Goal: Task Accomplishment & Management: Manage account settings

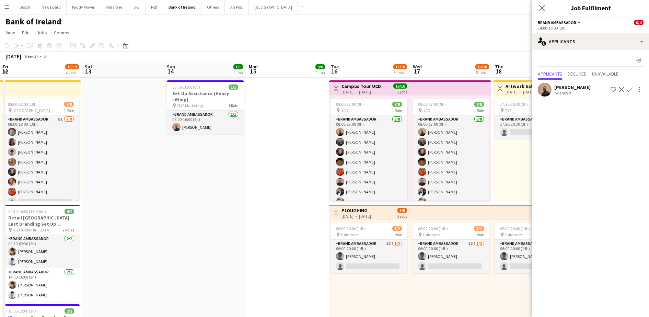
scroll to position [8, 0]
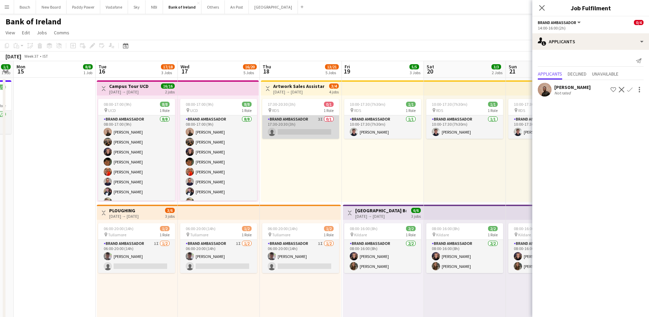
click at [305, 118] on app-card-role "Brand Ambassador 3I 0/1 17:30-20:30 (3h) single-neutral-actions" at bounding box center [300, 126] width 77 height 23
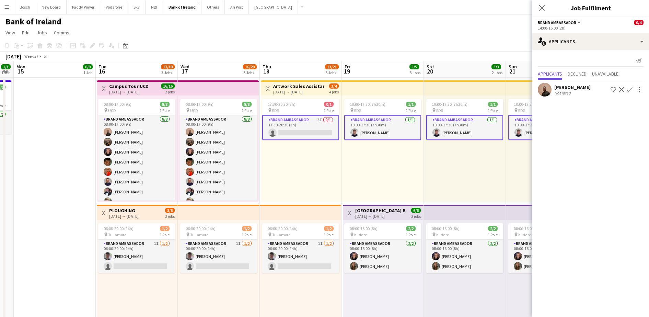
click at [321, 120] on app-card-role "Brand Ambassador 3I 0/1 17:30-20:30 (3h) single-neutral-actions" at bounding box center [300, 127] width 77 height 25
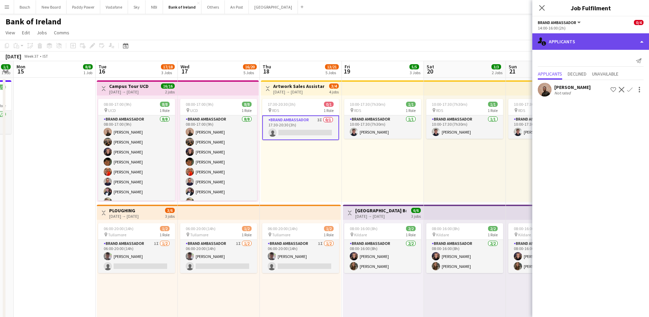
click at [599, 45] on div "single-neutral-actions-information Applicants" at bounding box center [590, 41] width 117 height 16
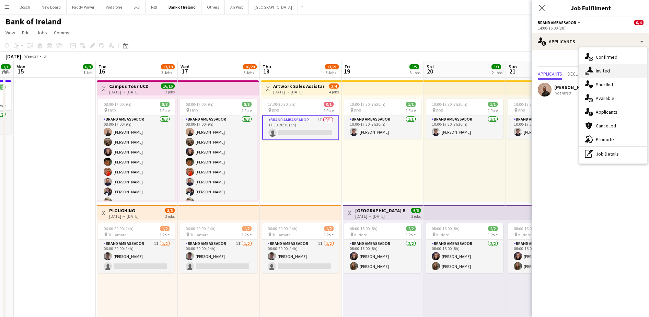
click at [615, 74] on div "single-neutral-actions-share-1 Invited" at bounding box center [613, 71] width 68 height 14
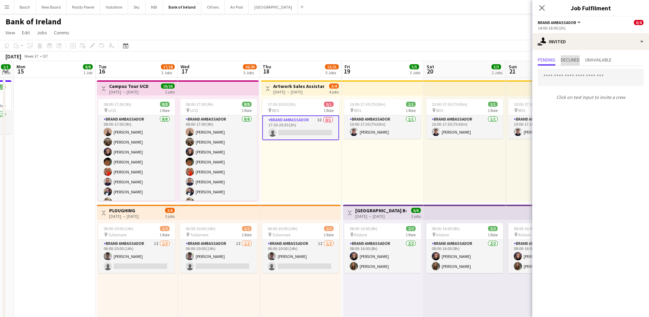
click at [575, 62] on span "Declined" at bounding box center [570, 59] width 19 height 5
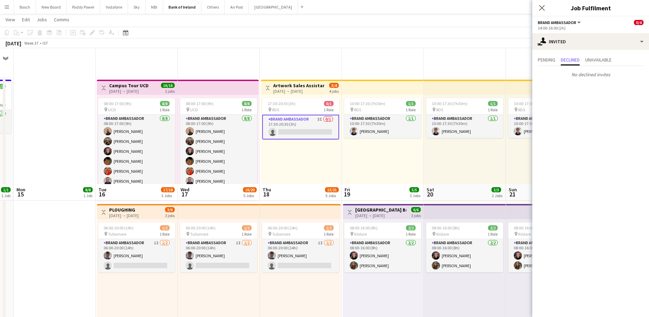
scroll to position [172, 0]
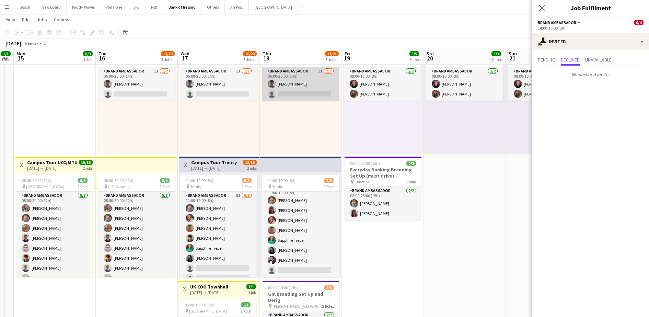
click at [285, 80] on app-card-role "Brand Ambassador 1I [DATE] 06:00-20:00 (14h) [PERSON_NAME] single-neutral-actio…" at bounding box center [300, 83] width 77 height 33
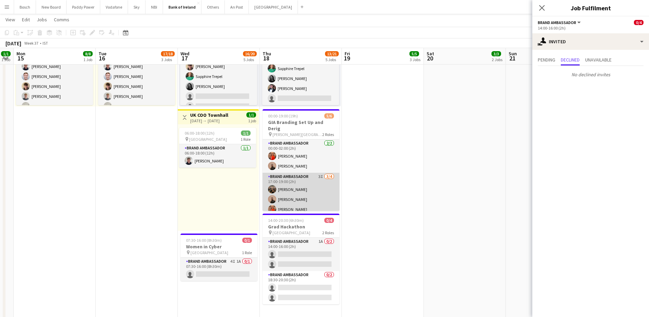
scroll to position [9, 0]
click at [294, 186] on app-card-role "Brand Ambassador 3I [DATE] 17:00-19:00 (2h) [PERSON_NAME] [PERSON_NAME] [PERSON…" at bounding box center [301, 190] width 77 height 53
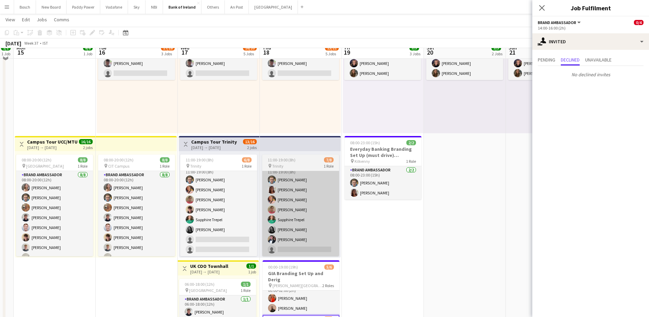
scroll to position [214, 0]
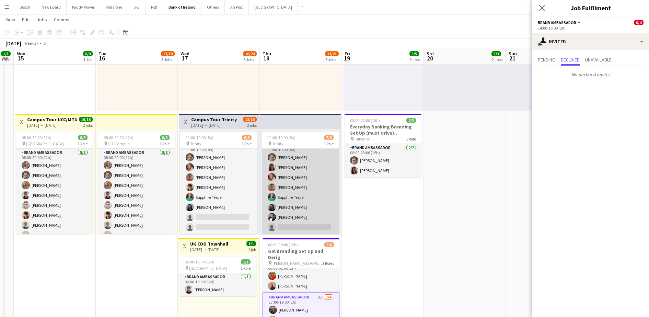
click at [299, 204] on app-card-role "Brand Ambassador 7I [DATE] 11:00-19:00 (8h) [PERSON_NAME] [PERSON_NAME] [PERSON…" at bounding box center [300, 187] width 77 height 93
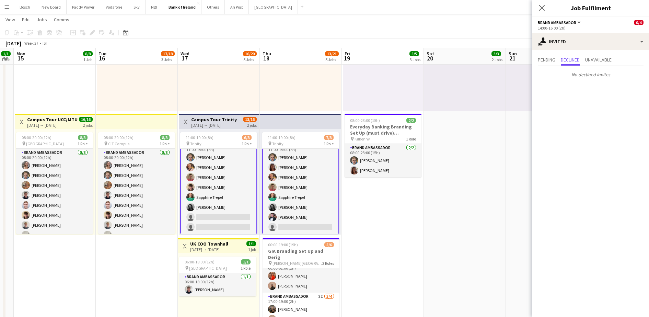
click at [288, 178] on app-card-role "Brand Ambassador 7I [DATE] 11:00-19:00 (8h) [PERSON_NAME] [PERSON_NAME] [PERSON…" at bounding box center [300, 187] width 77 height 94
click at [557, 57] on div "Pending Declined Unavailable" at bounding box center [591, 60] width 106 height 11
click at [555, 60] on span "Pending" at bounding box center [547, 59] width 18 height 5
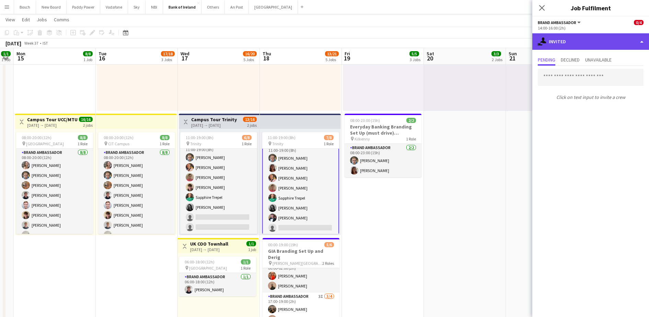
click at [575, 38] on div "single-neutral-actions-share-1 Invited" at bounding box center [590, 41] width 117 height 16
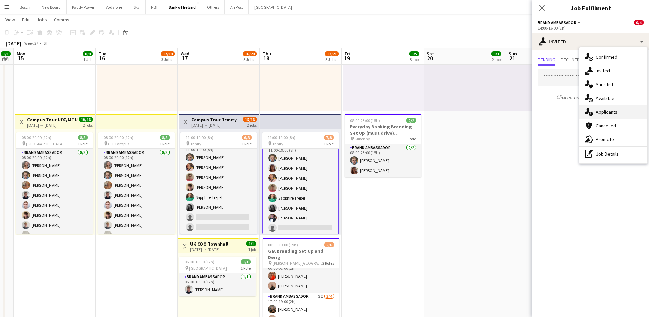
click at [612, 116] on div "single-neutral-actions-information Applicants" at bounding box center [613, 112] width 68 height 14
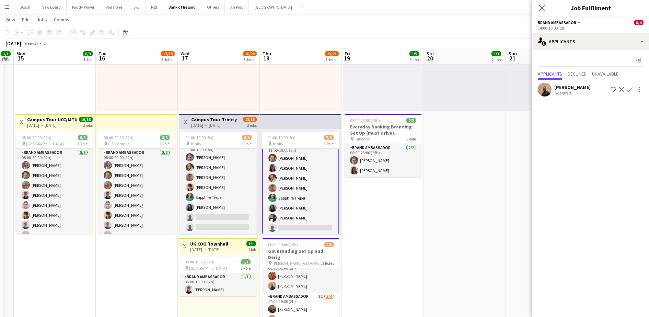
click at [297, 169] on app-card-role "Brand Ambassador 7I [DATE] 11:00-19:00 (8h) [PERSON_NAME] [PERSON_NAME] [PERSON…" at bounding box center [300, 188] width 77 height 94
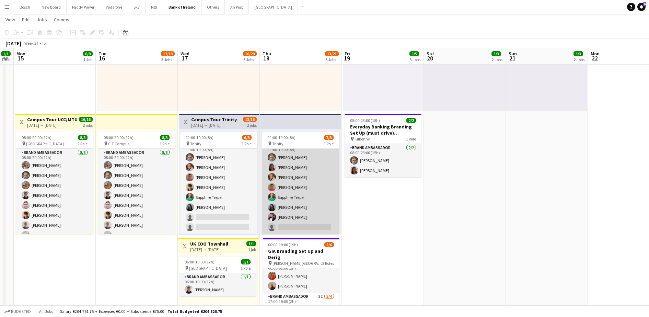
scroll to position [7, 0]
click at [297, 169] on app-card-role "Brand Ambassador 7I [DATE] 11:00-19:00 (8h) [PERSON_NAME] [PERSON_NAME] [PERSON…" at bounding box center [300, 187] width 77 height 93
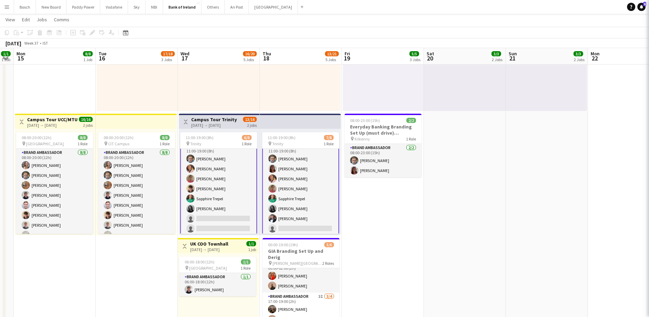
scroll to position [8, 0]
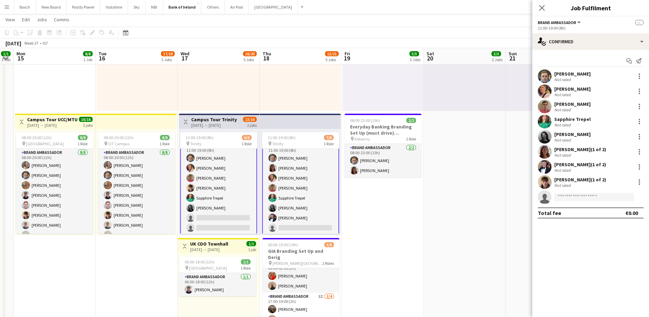
click at [297, 169] on app-card-role "Brand Ambassador 7I [DATE] 11:00-19:00 (8h) [PERSON_NAME] [PERSON_NAME] [PERSON…" at bounding box center [300, 188] width 77 height 94
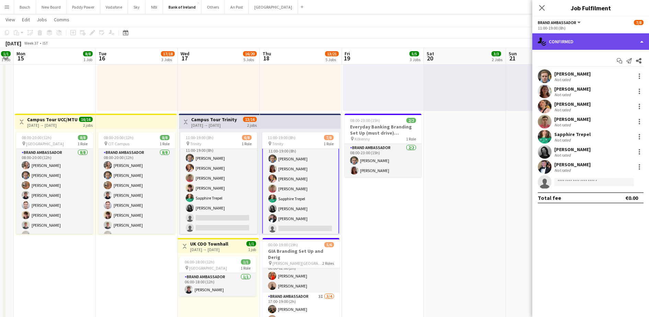
click at [556, 40] on div "single-neutral-actions-check-2 Confirmed" at bounding box center [590, 41] width 117 height 16
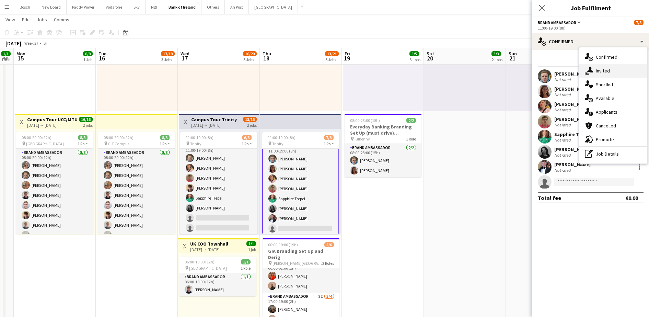
click at [591, 66] on div "single-neutral-actions-share-1 Invited" at bounding box center [613, 71] width 68 height 14
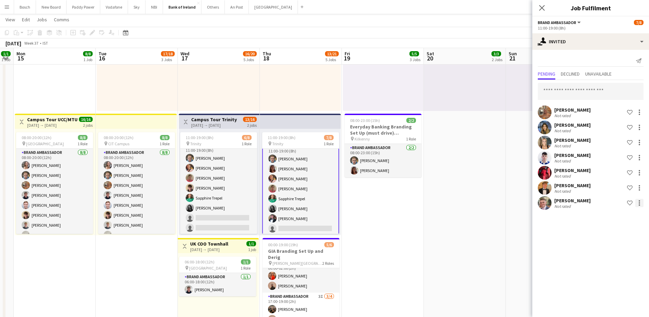
click at [639, 201] on div at bounding box center [639, 200] width 1 height 1
click at [611, 234] on span "Send notification" at bounding box center [618, 232] width 40 height 6
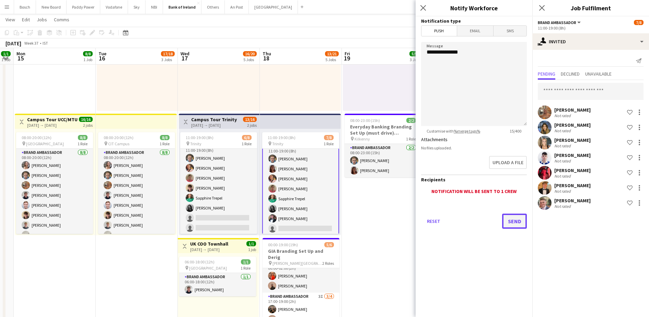
click at [503, 218] on button "Send" at bounding box center [514, 220] width 25 height 15
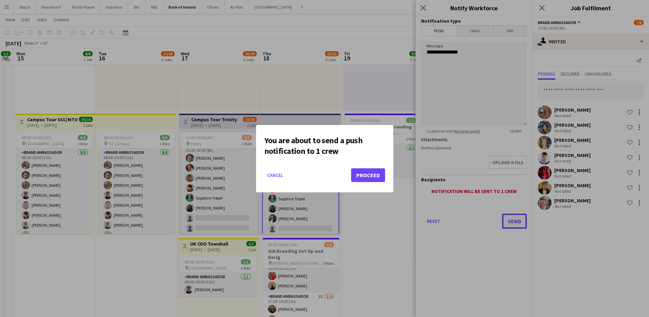
scroll to position [0, 0]
click at [357, 180] on button "Proceed" at bounding box center [368, 175] width 34 height 14
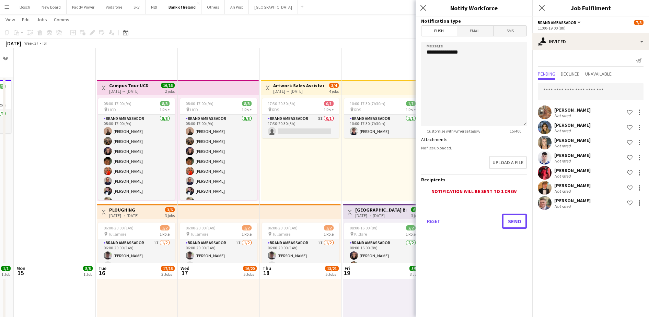
scroll to position [214, 0]
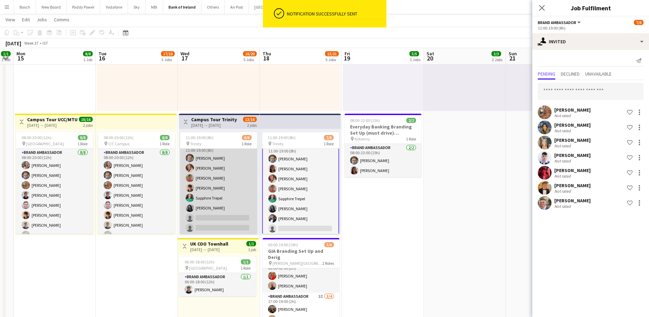
click at [210, 189] on app-card-role "Brand Ambassador 5I [DATE] 11:00-19:00 (8h) [PERSON_NAME] [PERSON_NAME] [PERSON…" at bounding box center [218, 187] width 77 height 93
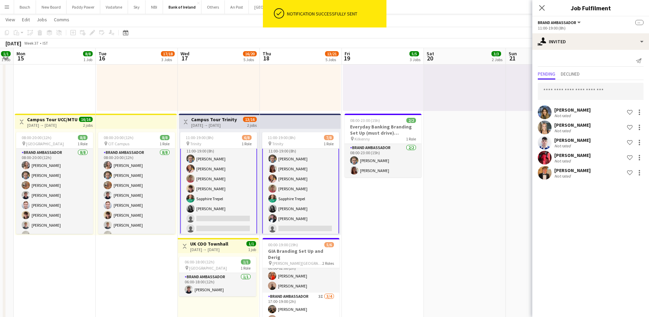
scroll to position [8, 0]
click at [210, 189] on app-card-role "Brand Ambassador 5I [DATE] 11:00-19:00 (8h) [PERSON_NAME] [PERSON_NAME] [PERSON…" at bounding box center [218, 188] width 77 height 94
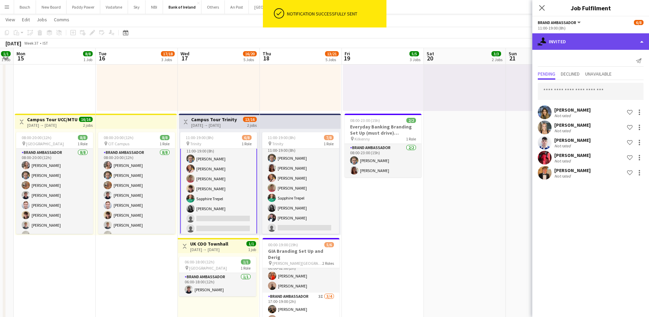
click at [593, 39] on div "single-neutral-actions-share-1 Invited" at bounding box center [590, 41] width 117 height 16
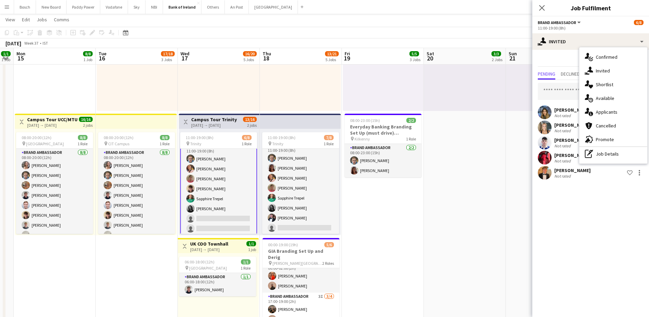
click at [617, 105] on div "single-neutral-actions-information Applicants" at bounding box center [613, 112] width 68 height 14
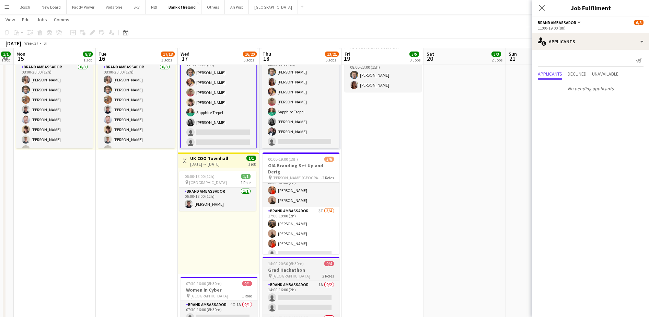
scroll to position [300, 0]
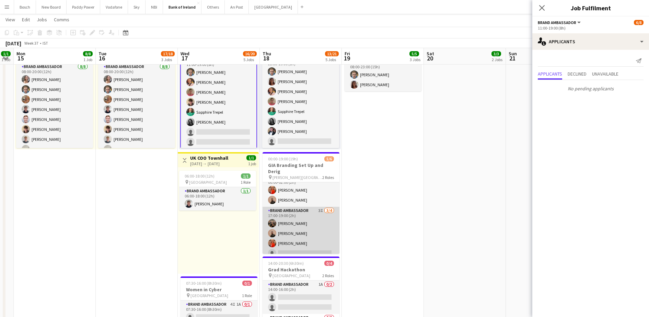
click at [293, 229] on app-card-role "Brand Ambassador 3I [DATE] 17:00-19:00 (2h) [PERSON_NAME] [PERSON_NAME] [PERSON…" at bounding box center [301, 233] width 77 height 53
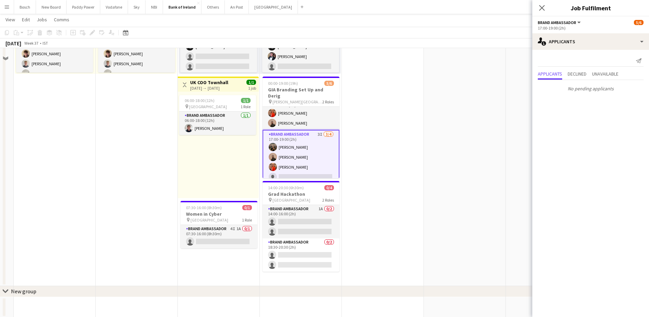
scroll to position [386, 0]
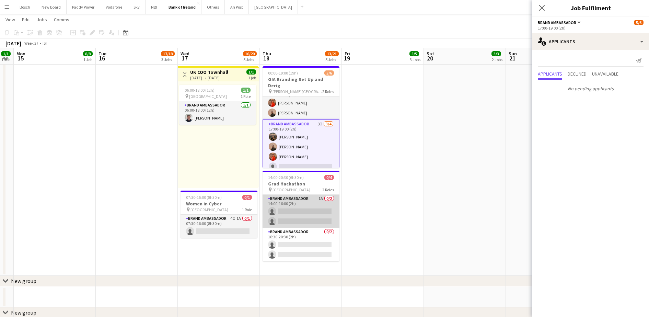
click at [288, 213] on app-card-role "Brand Ambassador 1A 0/2 14:00-16:00 (2h) single-neutral-actions single-neutral-…" at bounding box center [301, 211] width 77 height 33
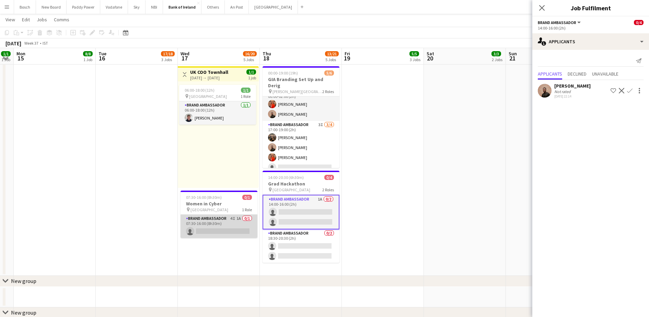
click at [218, 230] on app-card-role "Brand Ambassador 4I 1A 0/1 07:30-16:00 (8h30m) single-neutral-actions" at bounding box center [219, 225] width 77 height 23
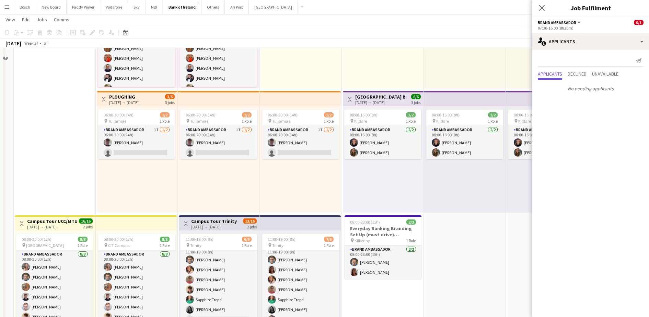
scroll to position [0, 0]
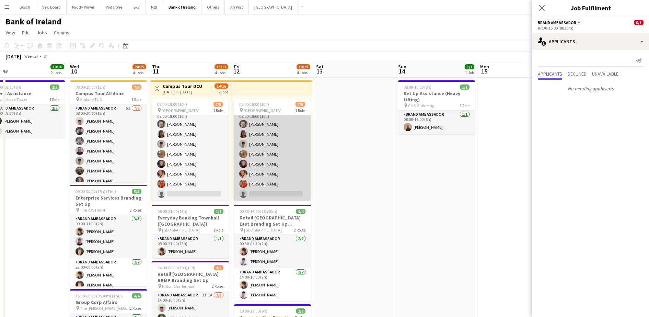
click at [265, 181] on app-card-role "Brand Ambassador 8I [DATE] 08:00-18:00 (10h) [PERSON_NAME] [PERSON_NAME] [PERSO…" at bounding box center [272, 153] width 77 height 93
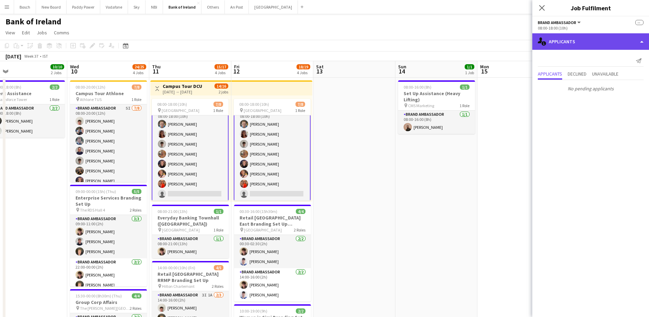
drag, startPoint x: 569, startPoint y: 39, endPoint x: 596, endPoint y: 70, distance: 41.3
click at [569, 39] on div "single-neutral-actions-information Applicants" at bounding box center [590, 41] width 117 height 16
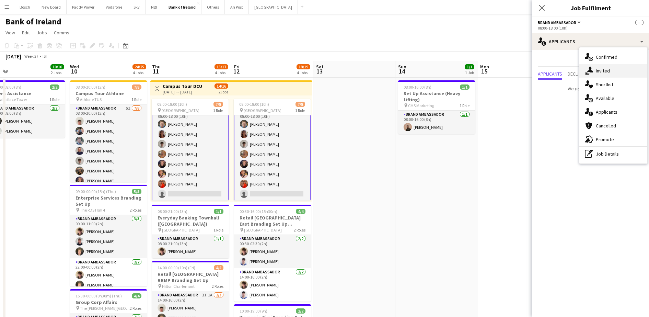
click at [601, 76] on div "single-neutral-actions-share-1 Invited" at bounding box center [613, 71] width 68 height 14
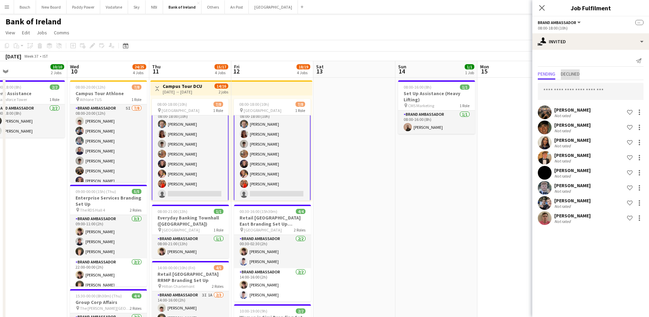
click at [573, 77] on span "Declined" at bounding box center [570, 74] width 19 height 10
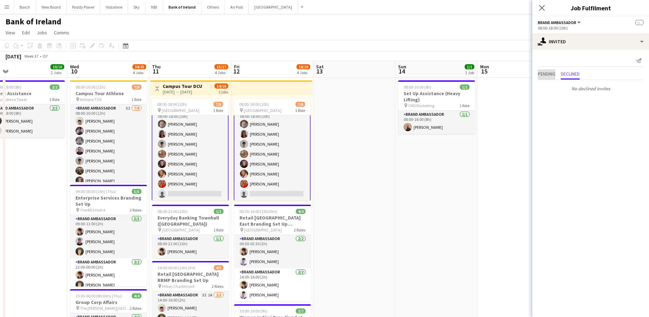
click at [545, 76] on span "Pending" at bounding box center [547, 73] width 18 height 5
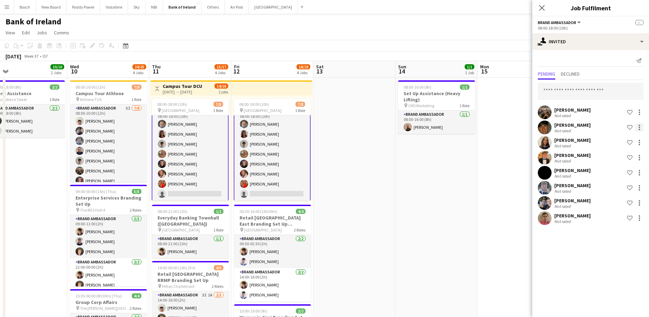
click at [639, 127] on div at bounding box center [639, 127] width 1 height 1
click at [638, 160] on button "Send notification" at bounding box center [617, 156] width 51 height 16
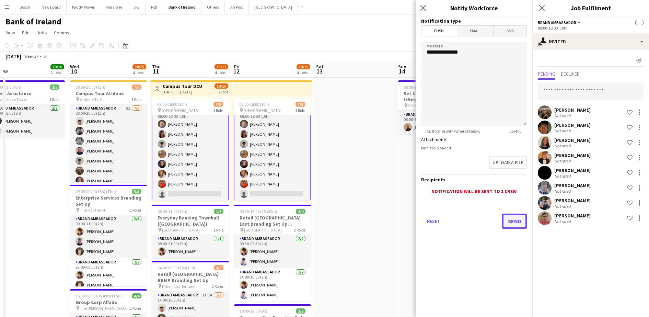
click at [509, 218] on button "Send" at bounding box center [514, 220] width 25 height 15
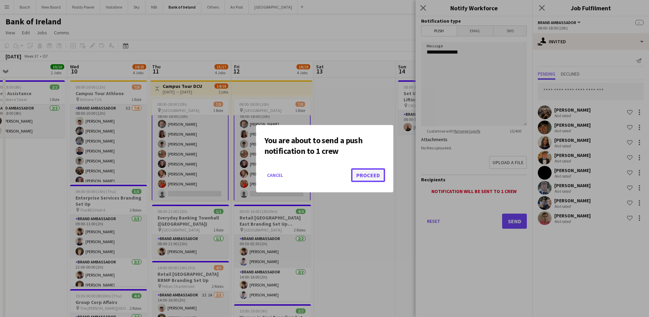
click at [376, 177] on button "Proceed" at bounding box center [368, 175] width 34 height 14
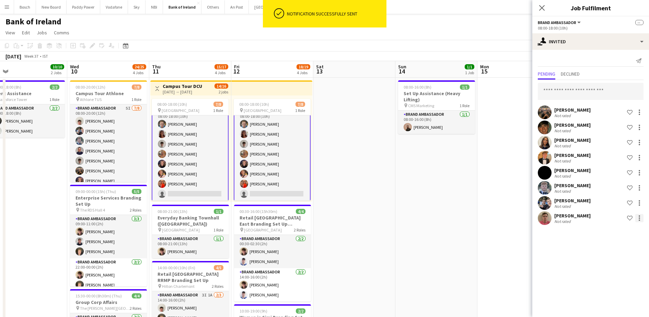
click at [641, 217] on div at bounding box center [639, 218] width 8 height 8
click at [625, 247] on span "Send notification" at bounding box center [618, 247] width 40 height 6
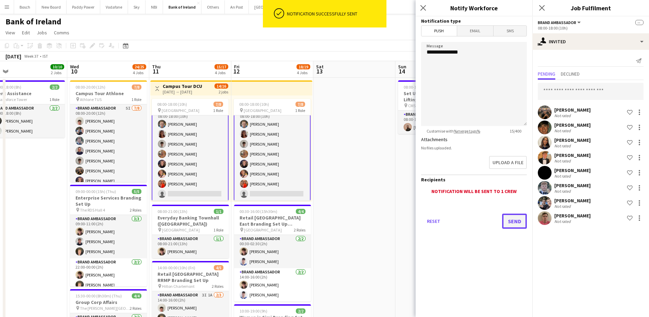
click at [514, 223] on button "Send" at bounding box center [514, 220] width 25 height 15
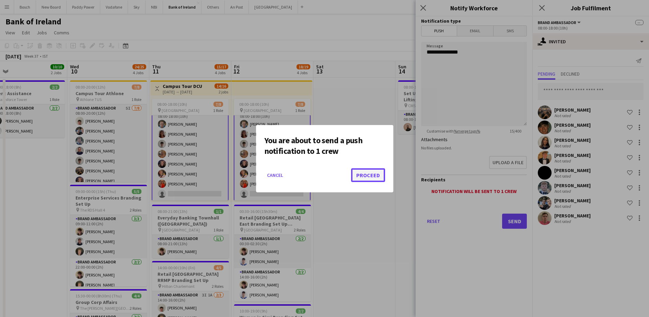
click at [369, 177] on button "Proceed" at bounding box center [368, 175] width 34 height 14
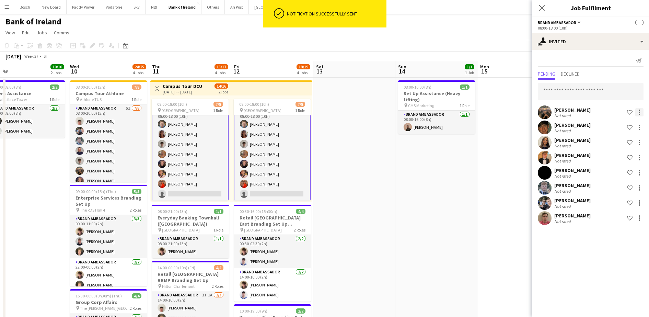
click at [639, 112] on div at bounding box center [639, 112] width 1 height 1
click at [612, 135] on button "Send notification" at bounding box center [617, 141] width 51 height 16
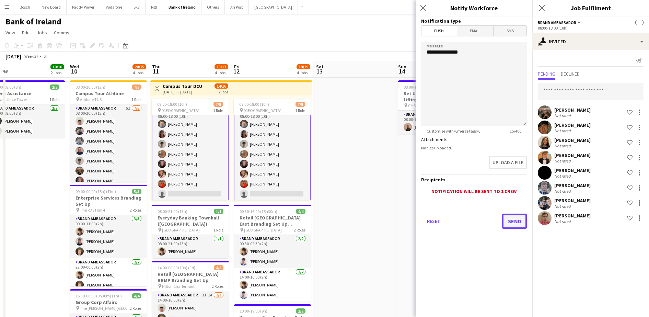
click at [509, 217] on button "Send" at bounding box center [514, 220] width 25 height 15
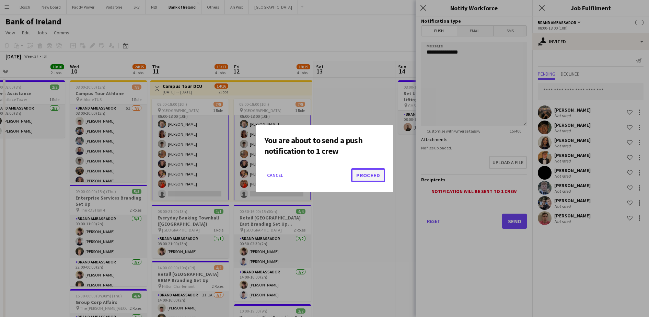
click at [364, 174] on button "Proceed" at bounding box center [368, 175] width 34 height 14
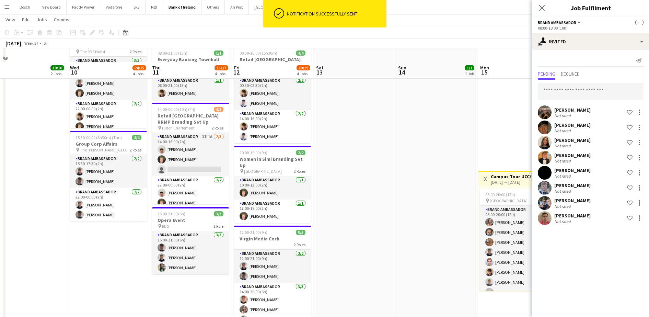
scroll to position [172, 0]
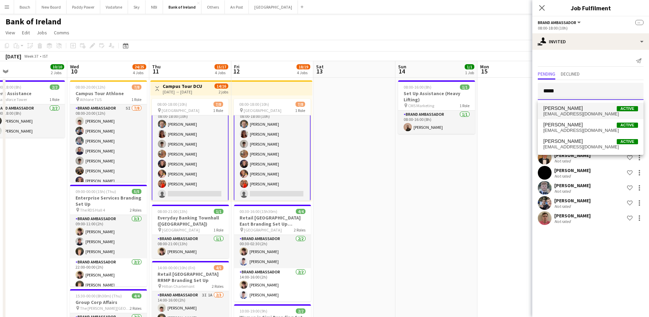
type input "*****"
click at [589, 115] on span "[EMAIL_ADDRESS][DOMAIN_NAME]" at bounding box center [590, 113] width 95 height 5
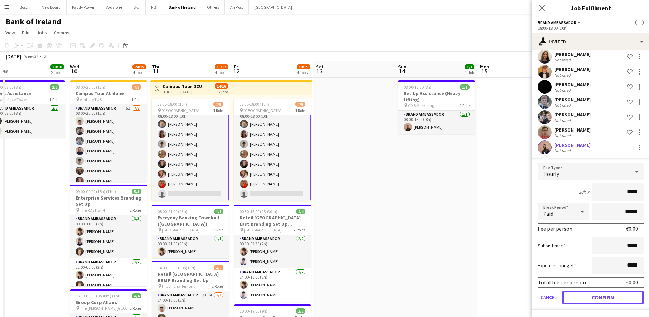
click at [591, 297] on button "Confirm" at bounding box center [602, 297] width 81 height 14
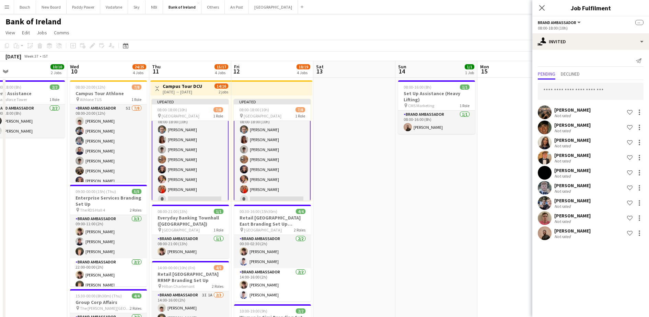
scroll to position [0, 0]
click at [497, 51] on div "[DATE] Week 37 • IST Publish 2 jobs Revert 2 jobs" at bounding box center [324, 56] width 649 height 10
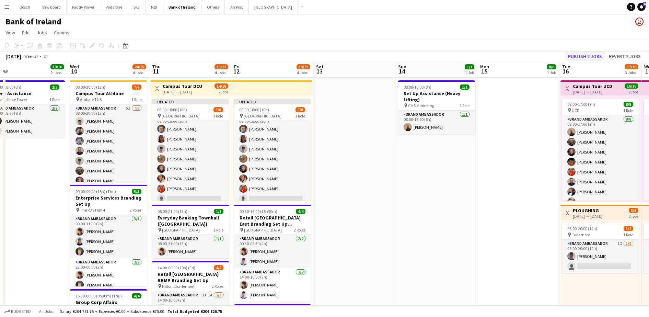
scroll to position [8, 0]
click at [599, 56] on button "Publish 2 jobs" at bounding box center [584, 56] width 39 height 9
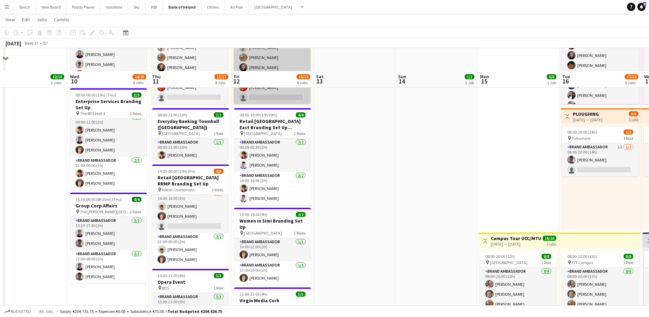
scroll to position [129, 0]
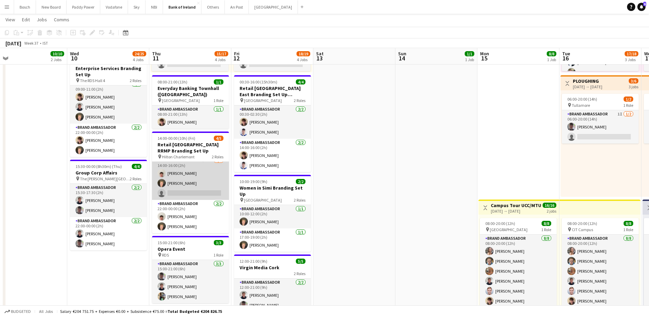
click at [162, 181] on app-user-avatar at bounding box center [162, 183] width 8 height 8
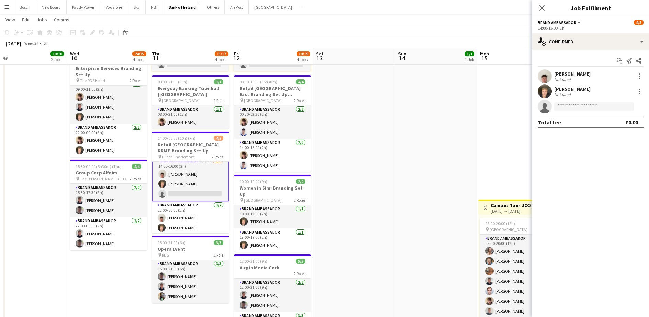
scroll to position [6, 0]
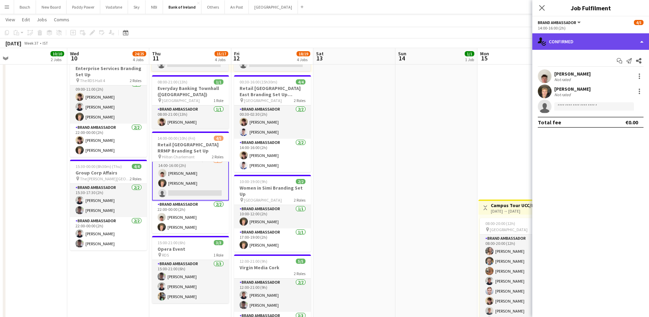
click at [594, 42] on div "single-neutral-actions-check-2 Confirmed" at bounding box center [590, 41] width 117 height 16
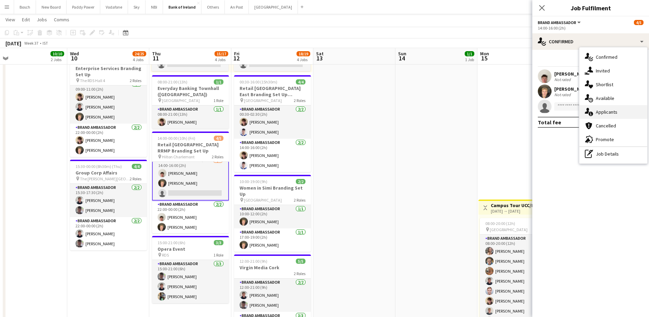
click at [605, 111] on span "Applicants" at bounding box center [607, 112] width 22 height 6
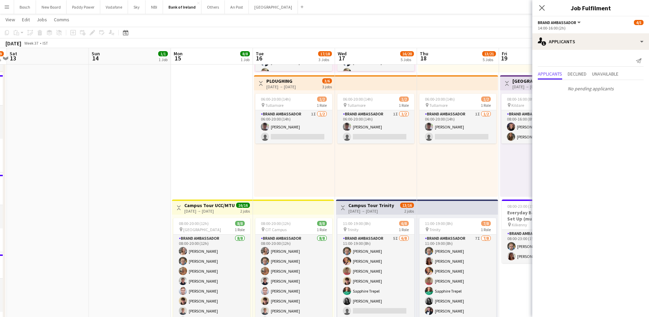
scroll to position [0, 246]
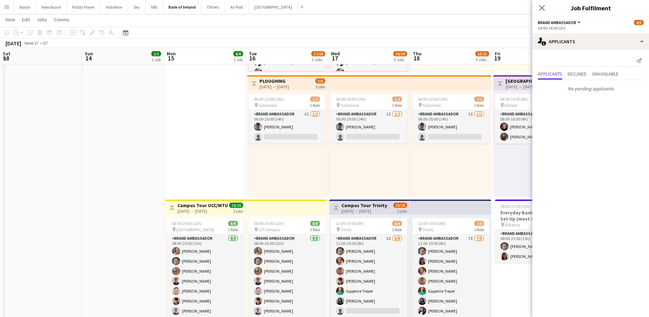
drag, startPoint x: 463, startPoint y: 144, endPoint x: 149, endPoint y: 131, distance: 314.3
click at [286, 135] on app-card-role "Brand Ambassador 1I [DATE] 06:00-20:00 (14h) [PERSON_NAME] single-neutral-actio…" at bounding box center [286, 126] width 77 height 33
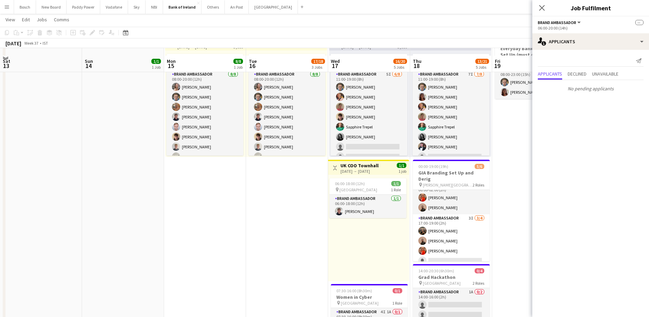
scroll to position [300, 0]
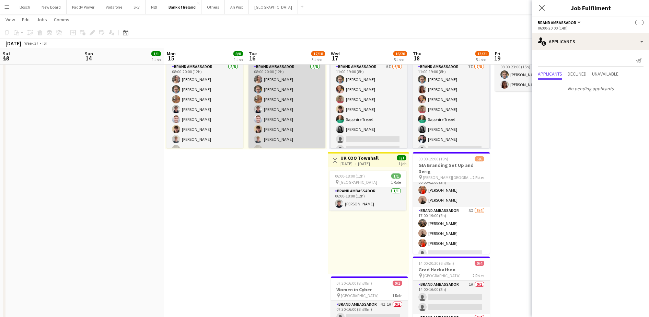
click at [266, 114] on app-card-role "Brand Ambassador [DATE] 08:00-20:00 (12h) [PERSON_NAME] [PERSON_NAME] [PERSON_N…" at bounding box center [286, 109] width 77 height 93
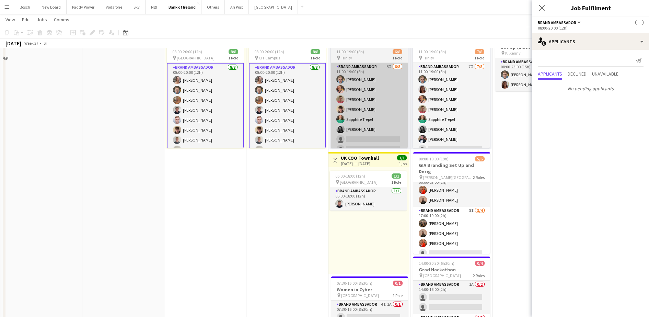
scroll to position [214, 0]
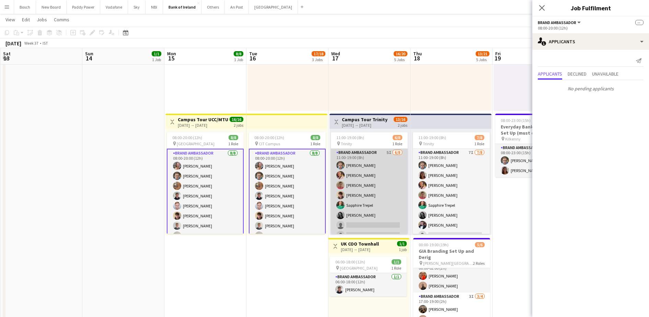
click at [386, 199] on app-card-role "Brand Ambassador 5I [DATE] 11:00-19:00 (8h) [PERSON_NAME] [PERSON_NAME] [PERSON…" at bounding box center [369, 195] width 77 height 93
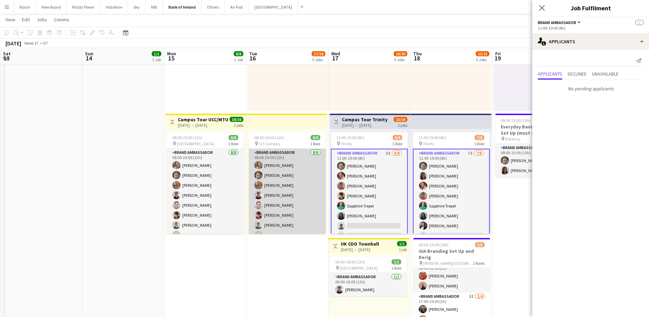
click at [275, 206] on app-card-role "Brand Ambassador [DATE] 08:00-20:00 (12h) [PERSON_NAME] [PERSON_NAME] [PERSON_N…" at bounding box center [287, 195] width 77 height 93
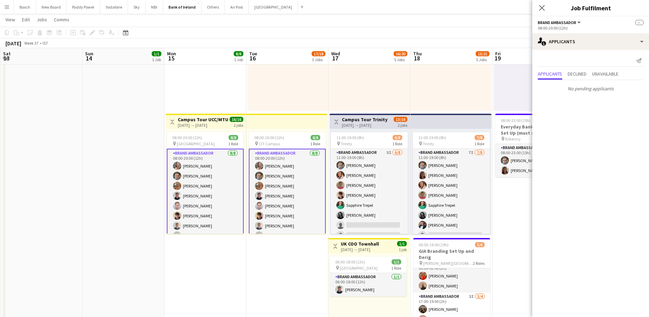
click at [271, 202] on app-card-role "Brand Ambassador [DATE] 08:00-20:00 (12h) [PERSON_NAME] [PERSON_NAME] [PERSON_N…" at bounding box center [287, 196] width 77 height 94
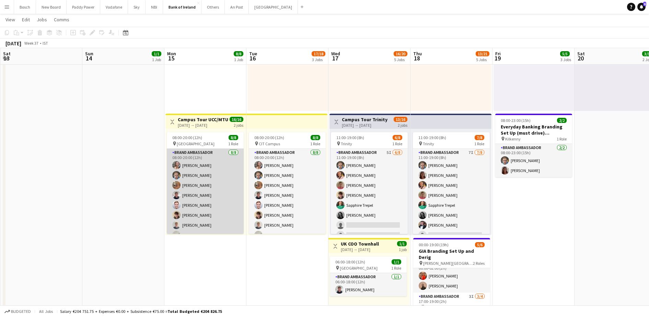
click at [203, 203] on app-card-role "Brand Ambassador [DATE] 08:00-20:00 (12h) [PERSON_NAME] [PERSON_NAME] [PERSON_N…" at bounding box center [205, 195] width 77 height 93
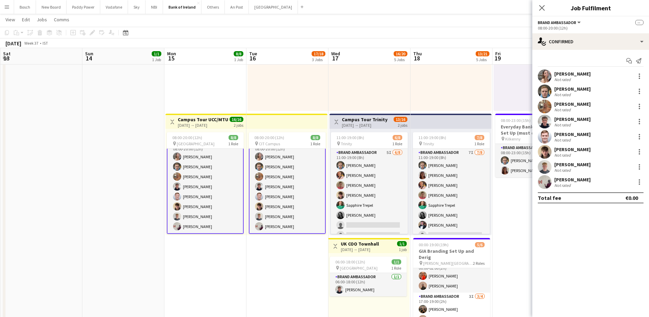
scroll to position [0, 0]
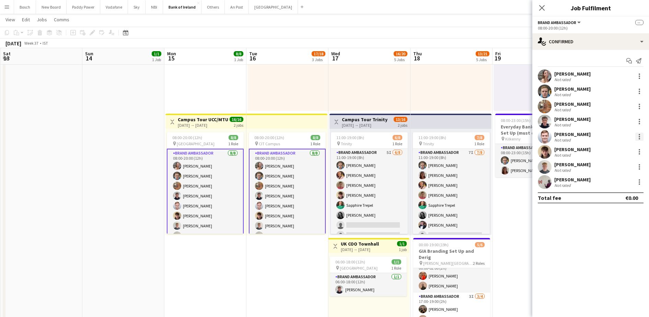
click at [637, 137] on div at bounding box center [639, 136] width 8 height 8
click at [617, 204] on button "Remove" at bounding box center [617, 198] width 54 height 16
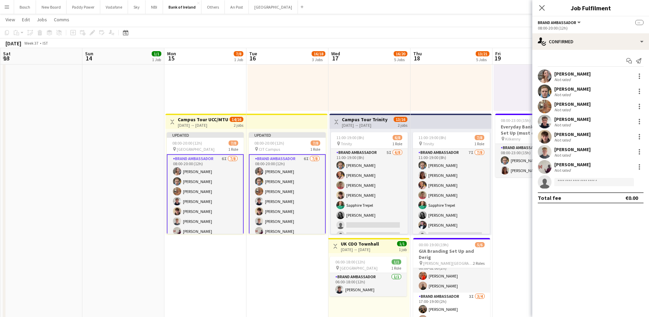
click at [356, 22] on app-page-menu "View Day view expanded Day view collapsed Month view Date picker Jump to [DATE]…" at bounding box center [324, 20] width 649 height 13
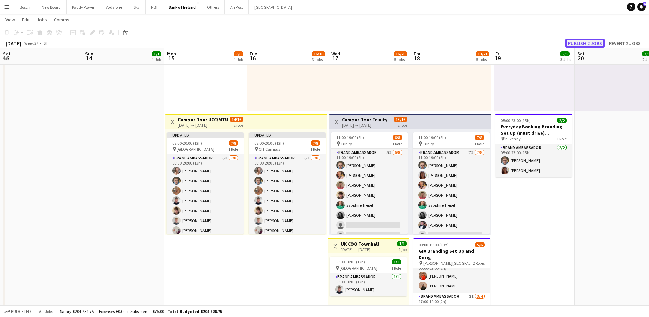
click at [580, 44] on button "Publish 2 jobs" at bounding box center [584, 43] width 39 height 9
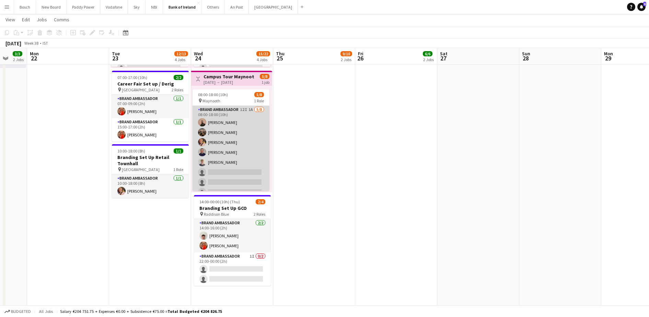
scroll to position [0, 218]
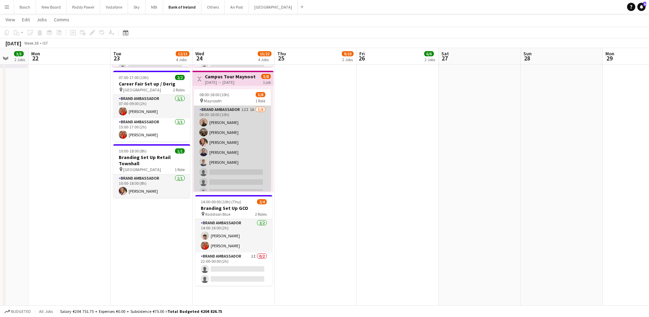
click at [240, 174] on app-card-role "Brand Ambassador 12I 1A [DATE] 08:00-18:00 (10h) [PERSON_NAME] [PERSON_NAME] [P…" at bounding box center [232, 152] width 77 height 93
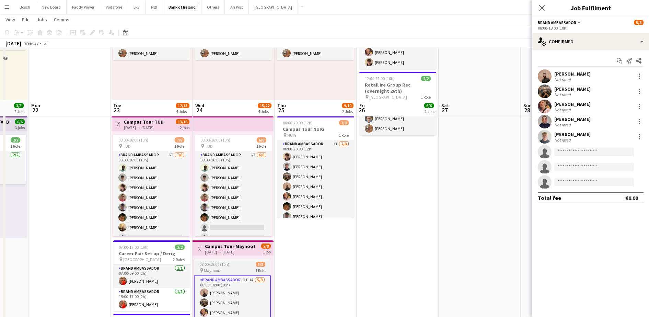
scroll to position [172, 0]
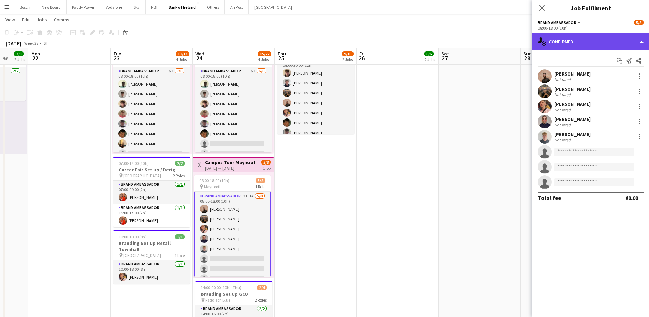
click at [589, 41] on div "single-neutral-actions-check-2 Confirmed" at bounding box center [590, 41] width 117 height 16
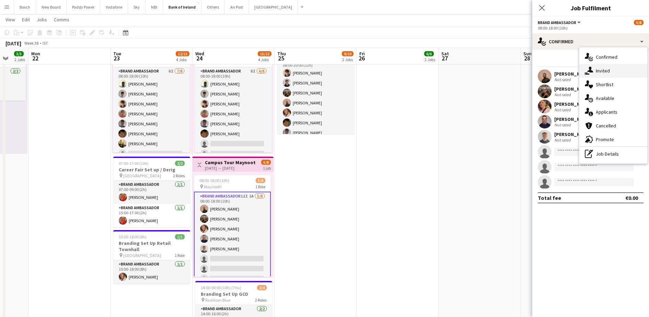
click at [607, 77] on div "single-neutral-actions-share-1 Invited" at bounding box center [613, 71] width 68 height 14
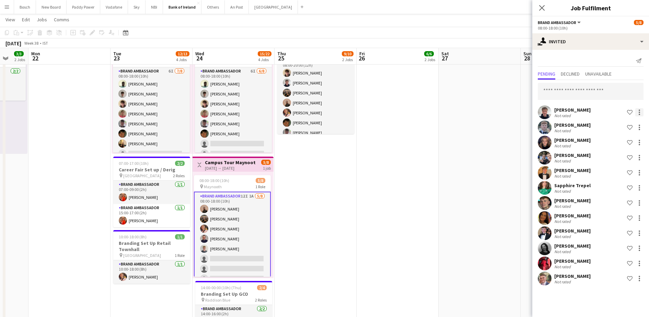
click at [640, 112] on div at bounding box center [639, 112] width 1 height 1
click at [617, 139] on span "Send notification" at bounding box center [618, 141] width 40 height 6
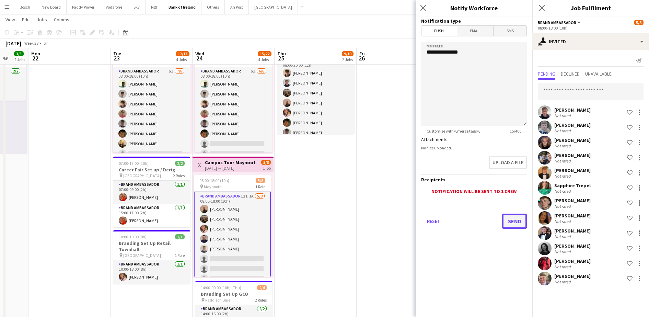
click at [510, 221] on button "Send" at bounding box center [514, 220] width 25 height 15
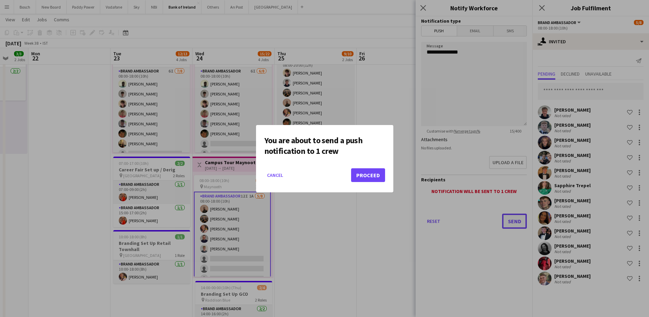
scroll to position [0, 0]
click at [374, 172] on button "Proceed" at bounding box center [368, 175] width 34 height 14
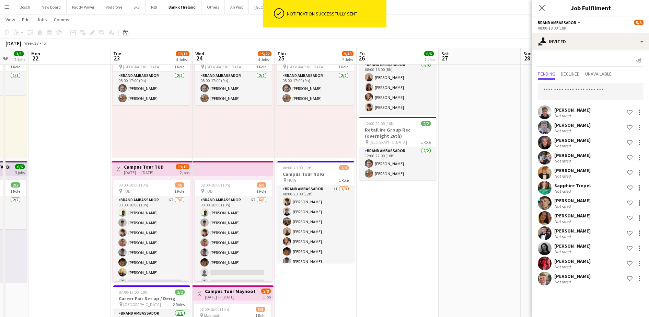
scroll to position [8, 0]
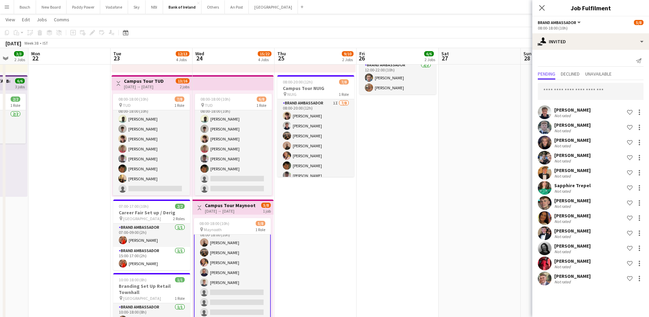
click at [191, 162] on div "08:00-18:00 (10h) 7/8 pin TUD 1 Role Brand Ambassador 6I [DATE] 08:00-18:00 (10…" at bounding box center [152, 143] width 81 height 106
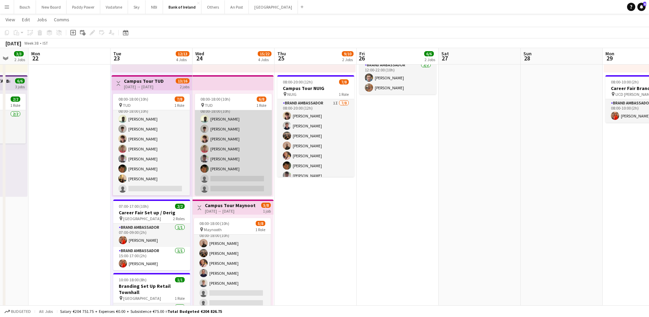
click at [236, 159] on app-card-role "Brand Ambassador 6I [DATE] 08:00-18:00 (10h) [PERSON_NAME] [PERSON_NAME] [PERSO…" at bounding box center [233, 148] width 77 height 93
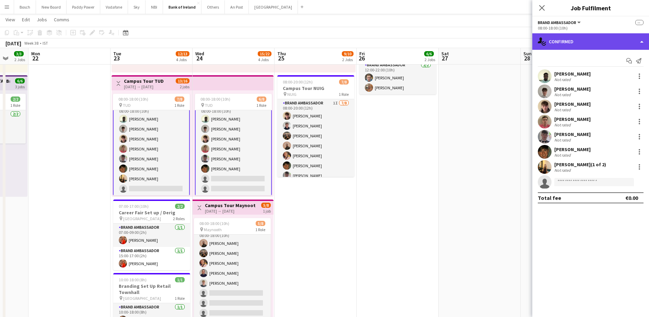
click at [577, 44] on div "single-neutral-actions-check-2 Confirmed" at bounding box center [590, 41] width 117 height 16
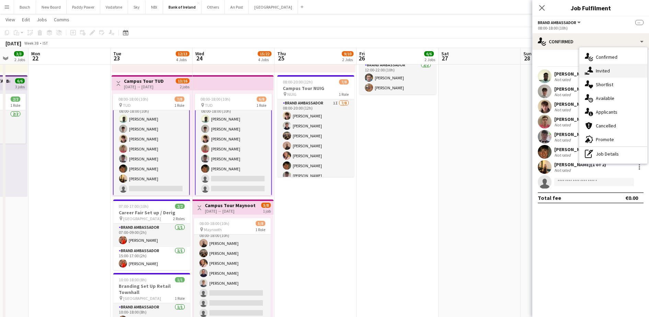
drag, startPoint x: 623, startPoint y: 82, endPoint x: 621, endPoint y: 74, distance: 7.8
click at [621, 74] on div "single-neutral-actions-check-2 Confirmed single-neutral-actions-share-1 Invited…" at bounding box center [613, 105] width 68 height 116
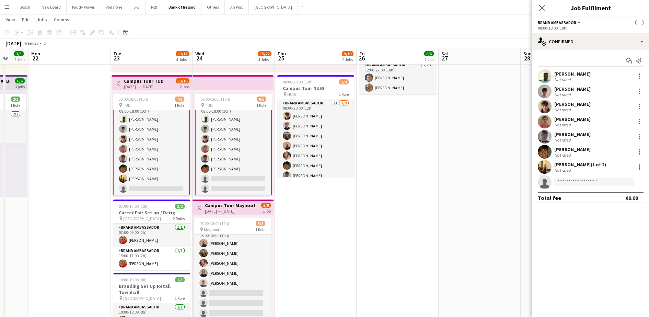
click at [621, 74] on div "[PERSON_NAME] Not rated" at bounding box center [590, 76] width 117 height 14
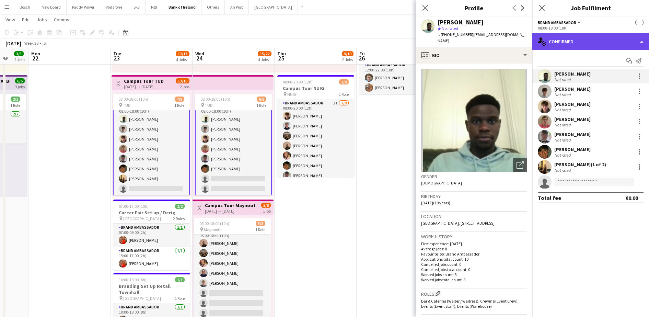
click at [572, 43] on div "single-neutral-actions-check-2 Confirmed" at bounding box center [590, 41] width 117 height 16
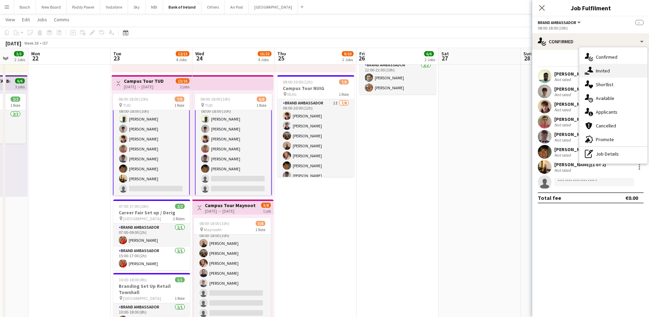
click at [610, 68] on div "single-neutral-actions-share-1 Invited" at bounding box center [613, 71] width 68 height 14
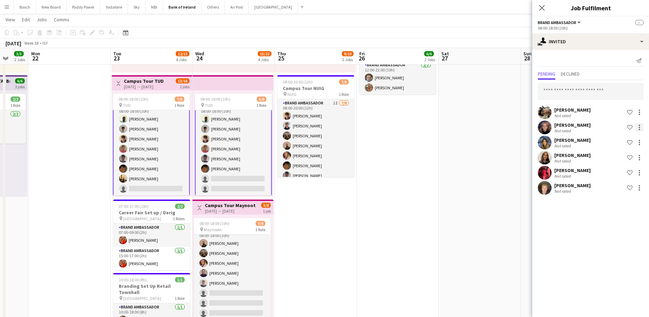
click at [638, 129] on div at bounding box center [639, 127] width 8 height 8
click at [621, 156] on span "Send notification" at bounding box center [618, 156] width 40 height 6
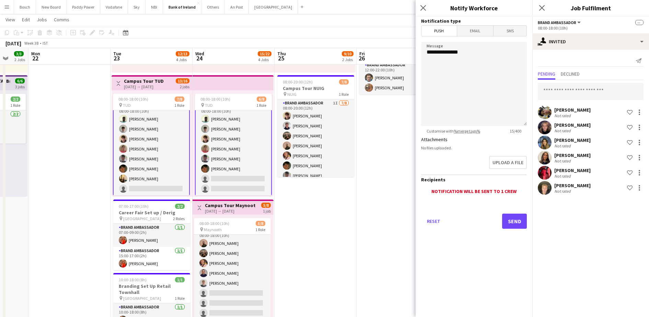
click at [498, 218] on div "Reset Send" at bounding box center [474, 224] width 106 height 48
click at [514, 220] on button "Send" at bounding box center [514, 220] width 25 height 15
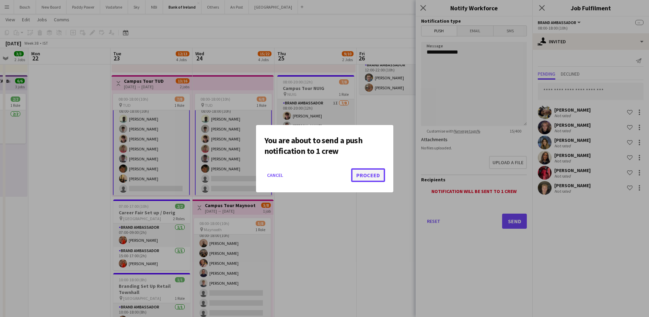
click at [375, 178] on button "Proceed" at bounding box center [368, 175] width 34 height 14
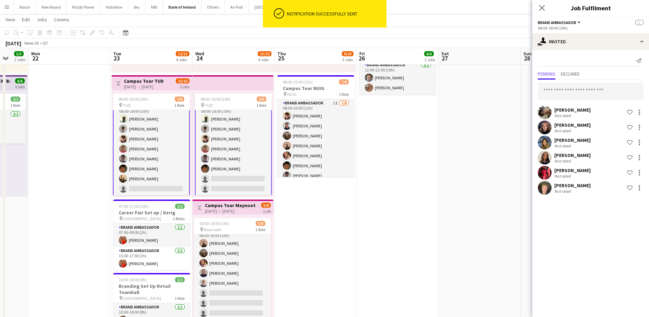
click at [435, 20] on app-page-menu "View Day view expanded Day view collapsed Month view Date picker Jump to [DATE]…" at bounding box center [324, 20] width 649 height 13
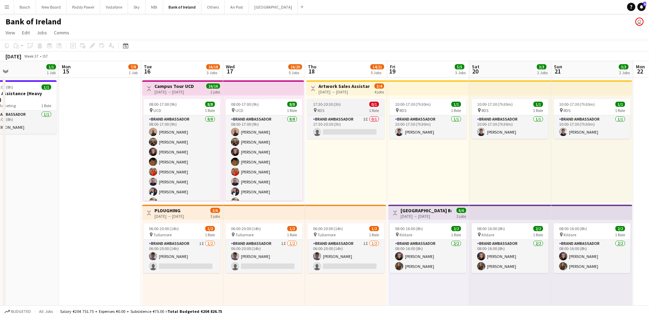
drag, startPoint x: 344, startPoint y: 109, endPoint x: 335, endPoint y: 112, distance: 8.9
click at [344, 108] on div "pin RDS 1 Role" at bounding box center [346, 109] width 77 height 5
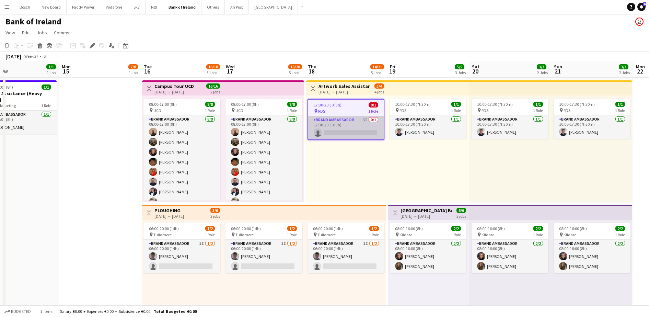
click at [348, 133] on app-card-role "Brand Ambassador 3I 0/1 17:30-20:30 (3h) single-neutral-actions" at bounding box center [346, 127] width 76 height 23
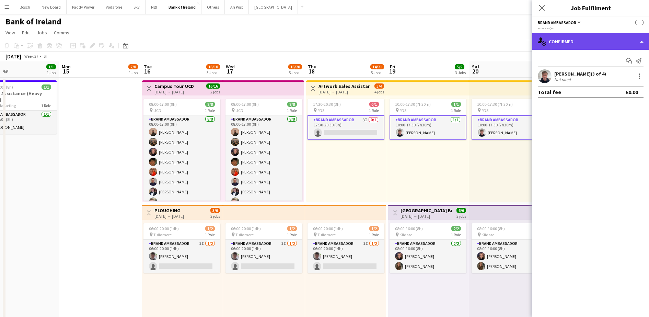
click at [581, 43] on div "single-neutral-actions-check-2 Confirmed" at bounding box center [590, 41] width 117 height 16
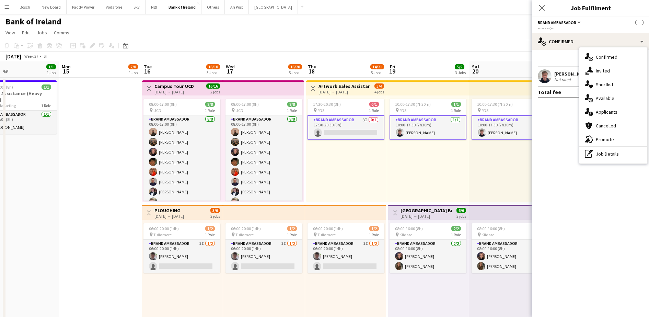
click at [353, 127] on app-card-role "Brand Ambassador 3I 0/1 17:30-20:30 (3h) single-neutral-actions" at bounding box center [346, 127] width 77 height 25
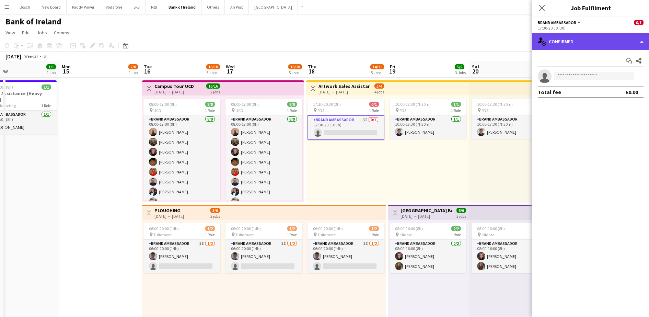
click at [581, 44] on div "single-neutral-actions-check-2 Confirmed" at bounding box center [590, 41] width 117 height 16
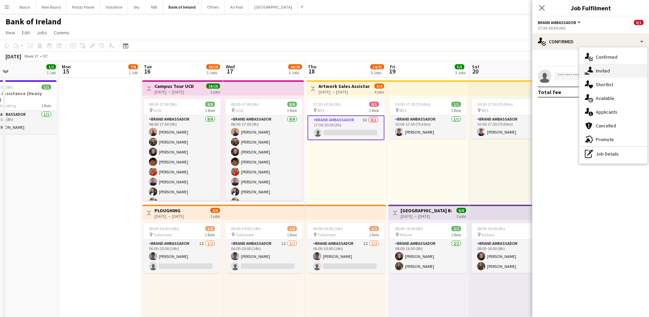
click at [598, 73] on span "Invited" at bounding box center [603, 71] width 14 height 6
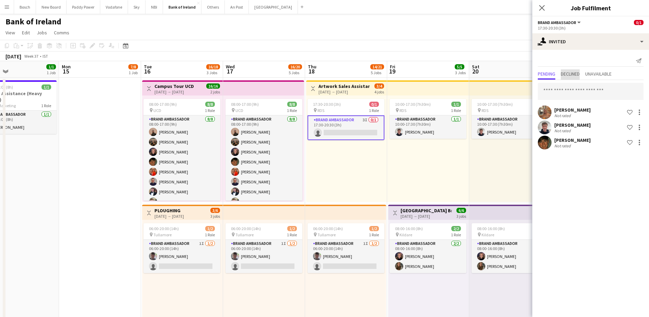
click at [571, 74] on span "Declined" at bounding box center [570, 73] width 19 height 5
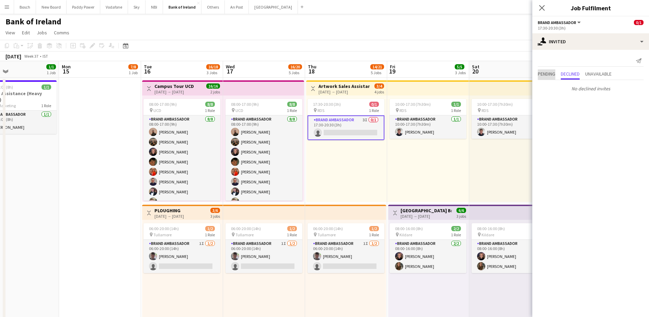
click at [555, 74] on span "Pending" at bounding box center [547, 73] width 18 height 5
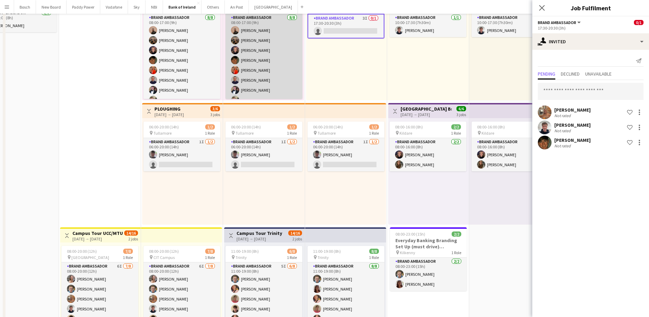
scroll to position [0, 0]
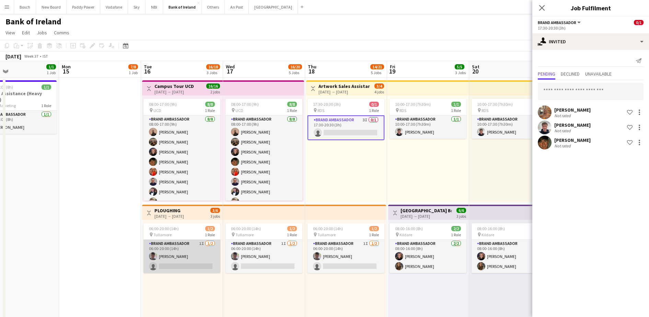
click at [178, 260] on app-card-role "Brand Ambassador 1I [DATE] 06:00-20:00 (14h) [PERSON_NAME] single-neutral-actio…" at bounding box center [181, 256] width 77 height 33
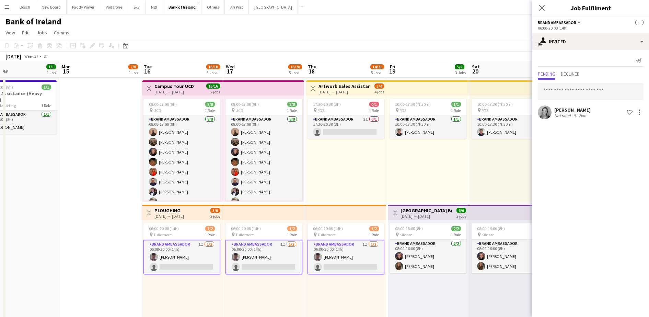
click at [581, 111] on div "[PERSON_NAME]" at bounding box center [572, 110] width 36 height 6
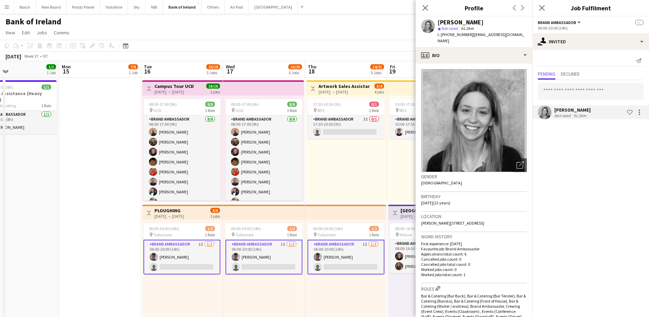
drag, startPoint x: 469, startPoint y: 35, endPoint x: 442, endPoint y: 37, distance: 27.2
click at [442, 37] on div "t. [PHONE_NUMBER] | [EMAIL_ADDRESS][DOMAIN_NAME]" at bounding box center [482, 38] width 89 height 12
copy div "353873501755 |"
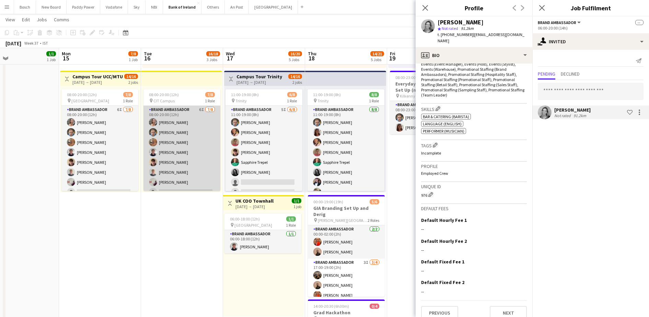
scroll to position [8, 0]
click at [173, 165] on app-card-role "Brand Ambassador 6I [DATE] 08:00-20:00 (12h) [PERSON_NAME] [PERSON_NAME] [PERSO…" at bounding box center [181, 144] width 77 height 93
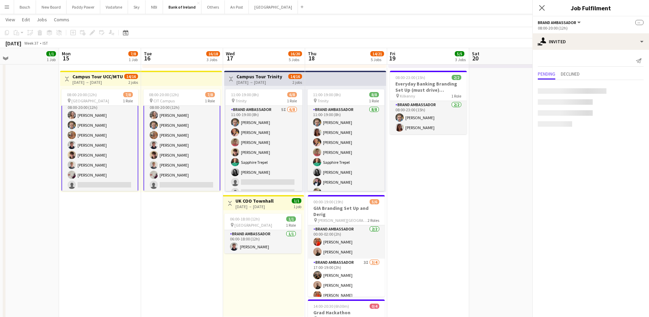
scroll to position [9, 0]
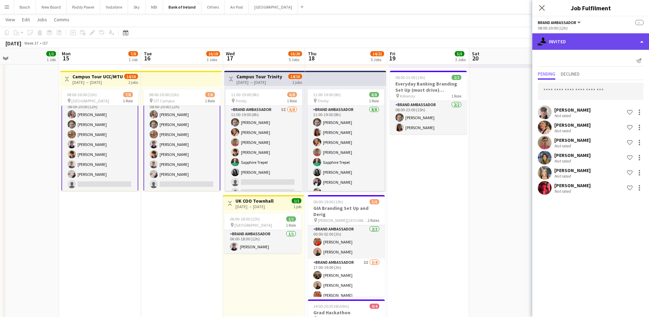
click at [583, 37] on div "single-neutral-actions-share-1 Invited" at bounding box center [590, 41] width 117 height 16
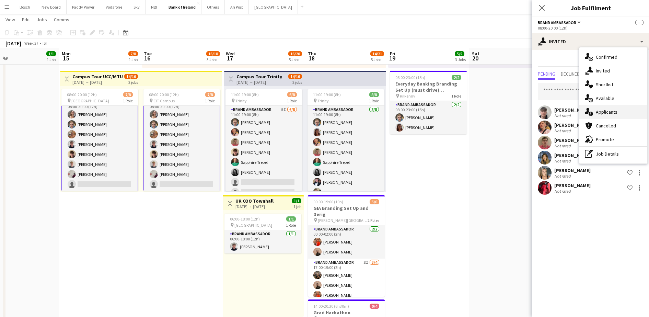
click at [616, 107] on div "single-neutral-actions-information Applicants" at bounding box center [613, 112] width 68 height 14
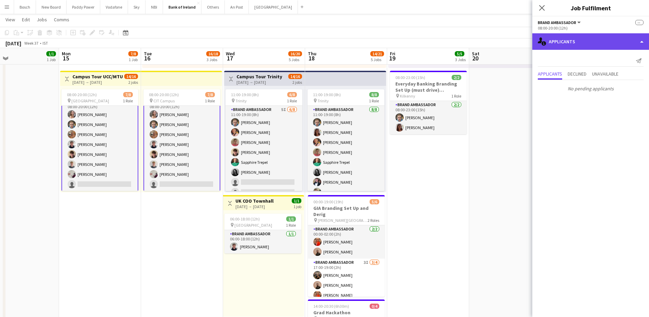
click at [576, 42] on div "single-neutral-actions-information Applicants" at bounding box center [590, 41] width 117 height 16
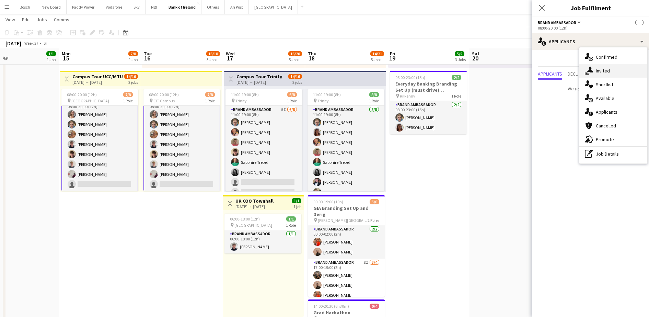
click at [599, 64] on div "single-neutral-actions-share-1 Invited" at bounding box center [613, 71] width 68 height 14
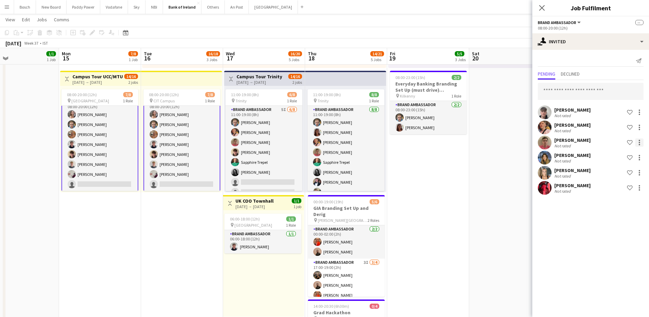
click at [637, 138] on div at bounding box center [639, 142] width 8 height 8
click at [630, 166] on button "Send notification" at bounding box center [617, 171] width 51 height 16
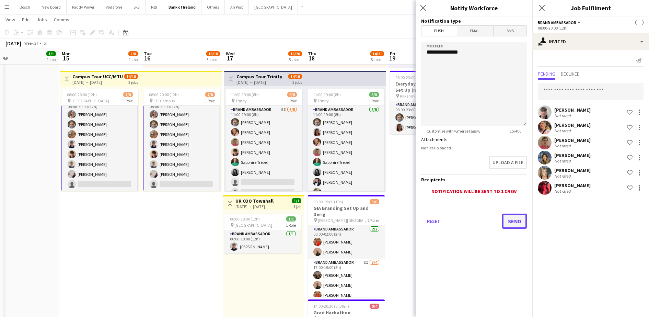
click at [511, 221] on button "Send" at bounding box center [514, 220] width 25 height 15
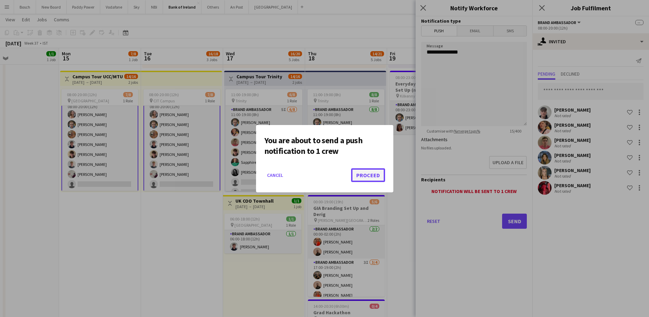
click at [380, 174] on button "Proceed" at bounding box center [368, 175] width 34 height 14
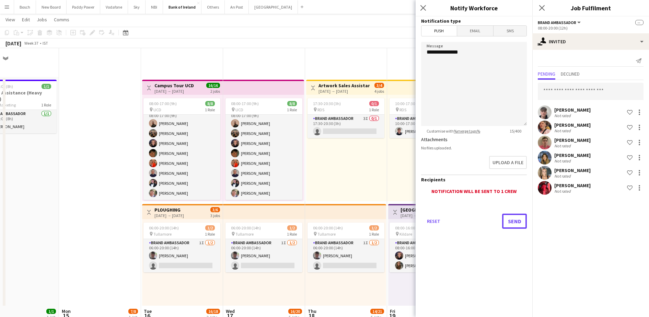
scroll to position [257, 0]
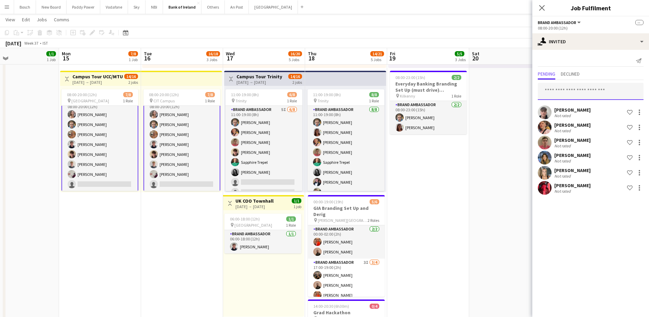
click at [588, 85] on input "text" at bounding box center [591, 91] width 106 height 17
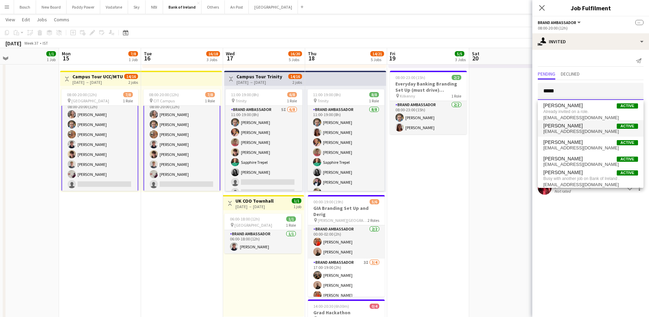
type input "*****"
click at [576, 129] on span "[EMAIL_ADDRESS][DOMAIN_NAME]" at bounding box center [590, 131] width 95 height 5
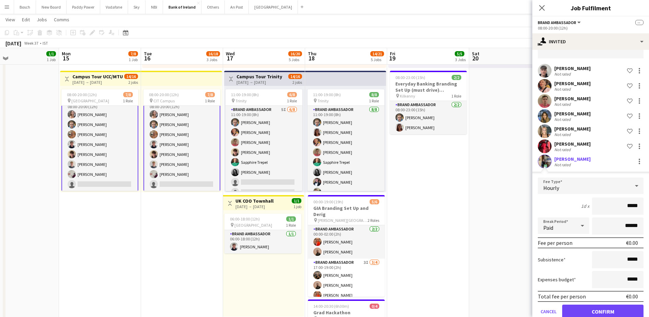
scroll to position [56, 0]
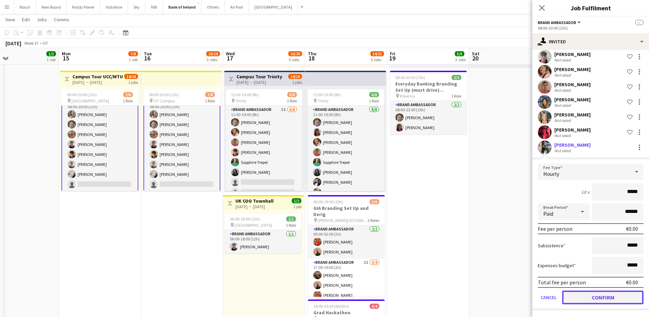
click at [588, 293] on button "Confirm" at bounding box center [602, 297] width 81 height 14
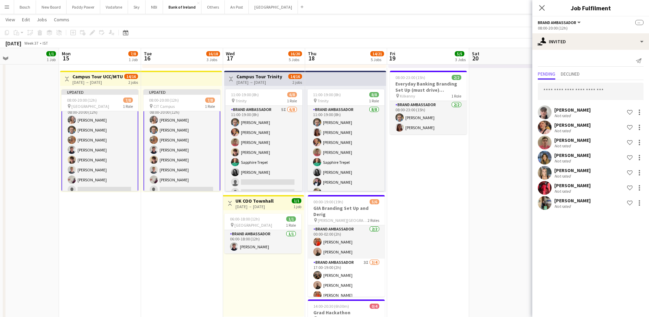
scroll to position [0, 0]
click at [500, 24] on app-page-menu "View Day view expanded Day view collapsed Month view Date picker Jump to [DATE]…" at bounding box center [324, 20] width 649 height 13
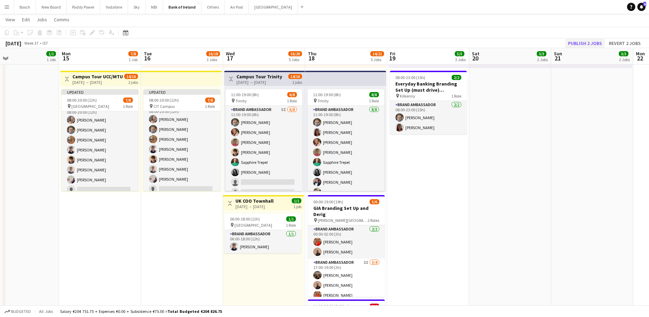
scroll to position [8, 0]
click at [583, 40] on button "Publish 2 jobs" at bounding box center [584, 43] width 39 height 9
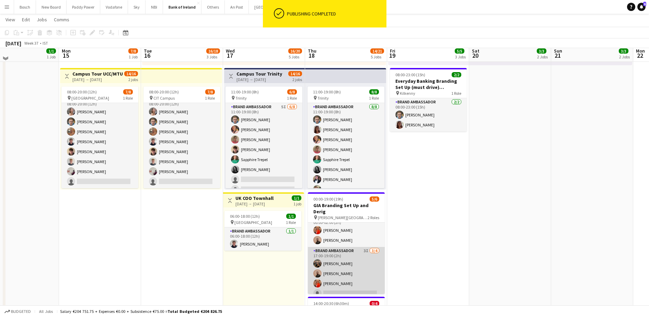
scroll to position [343, 0]
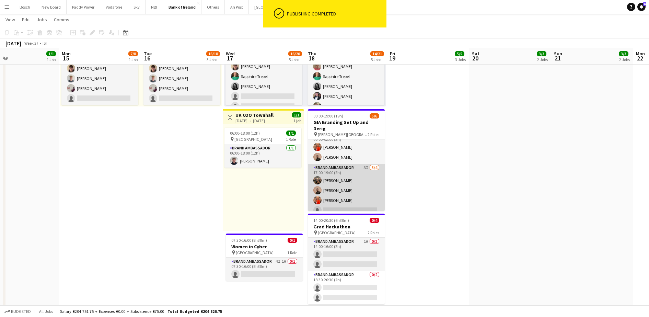
click at [341, 196] on app-card-role "Brand Ambassador 3I [DATE] 17:00-19:00 (2h) [PERSON_NAME] [PERSON_NAME] [PERSON…" at bounding box center [346, 190] width 77 height 53
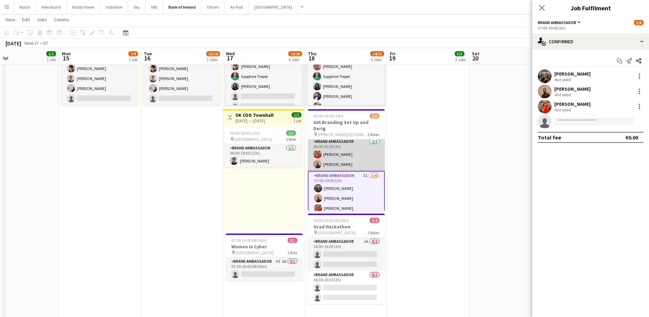
scroll to position [0, 0]
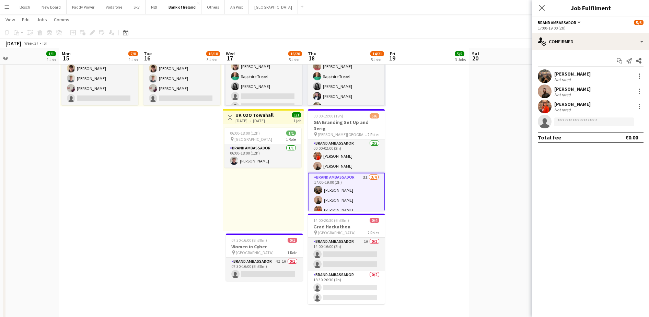
drag, startPoint x: 4, startPoint y: 10, endPoint x: 21, endPoint y: 36, distance: 31.7
click at [4, 10] on button "Menu" at bounding box center [7, 7] width 14 height 14
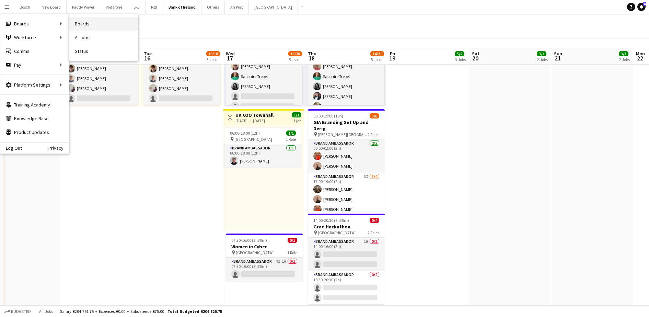
click at [124, 22] on link "Boards" at bounding box center [103, 24] width 69 height 14
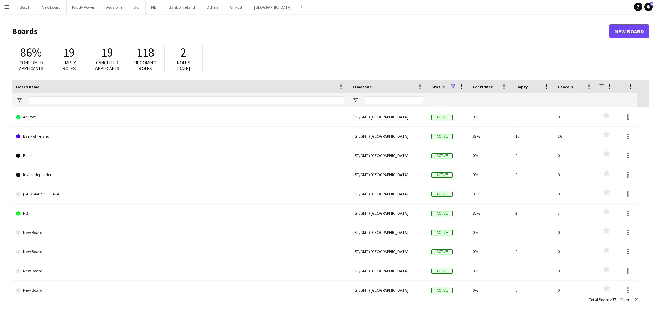
click at [5, 8] on app-icon "Menu" at bounding box center [6, 6] width 5 height 5
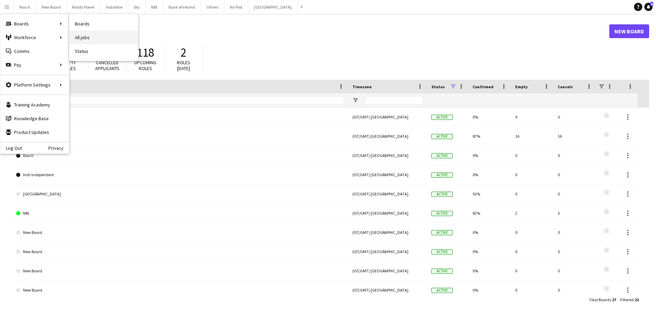
click at [92, 32] on link "All jobs" at bounding box center [103, 38] width 69 height 14
